Goal: Transaction & Acquisition: Purchase product/service

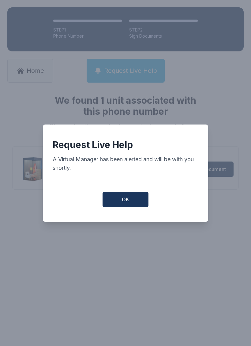
click at [132, 197] on button "OK" at bounding box center [126, 199] width 46 height 15
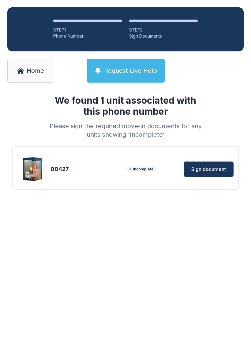
click at [127, 68] on span "Request Live Help" at bounding box center [130, 70] width 53 height 9
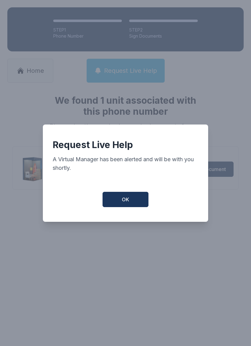
click at [126, 191] on div "Request Live Help A Virtual Manager has been alerted and will be with you short…" at bounding box center [125, 173] width 165 height 97
click at [126, 203] on span "OK" at bounding box center [125, 199] width 7 height 7
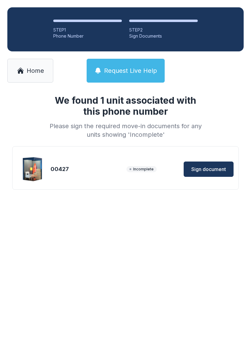
click at [26, 82] on link "Home" at bounding box center [30, 71] width 46 height 24
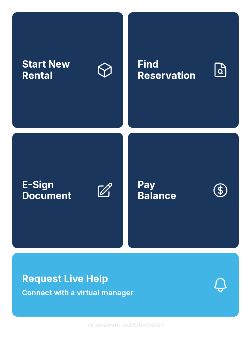
click at [34, 67] on span "Start New Rental" at bounding box center [56, 70] width 69 height 22
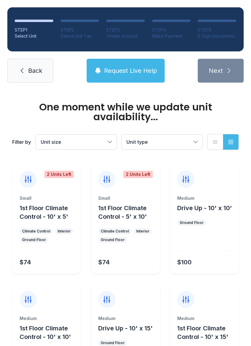
click at [43, 63] on link "Back" at bounding box center [30, 71] width 46 height 24
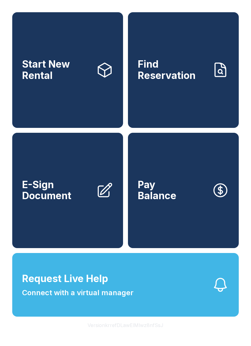
click at [211, 300] on button "Request Live Help Connect with a virtual manager" at bounding box center [125, 285] width 227 height 64
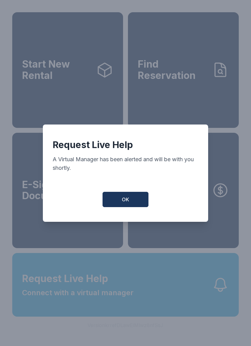
click at [138, 203] on button "OK" at bounding box center [126, 199] width 46 height 15
